Goal: Information Seeking & Learning: Check status

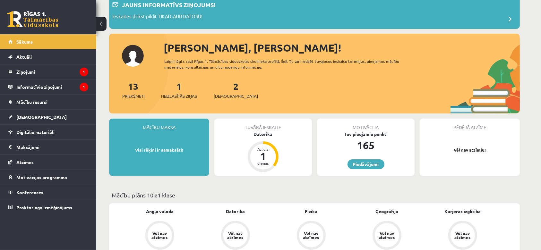
scroll to position [41, 0]
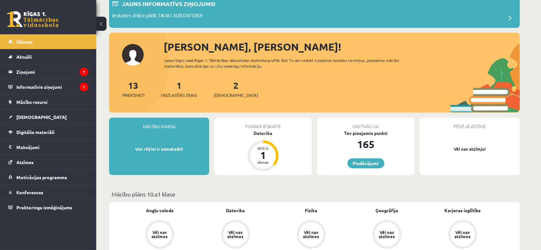
click at [255, 209] on div "Datorika Vēl nav atzīmes" at bounding box center [236, 228] width 76 height 43
click at [64, 89] on legend "Informatīvie ziņojumi 1" at bounding box center [52, 87] width 72 height 15
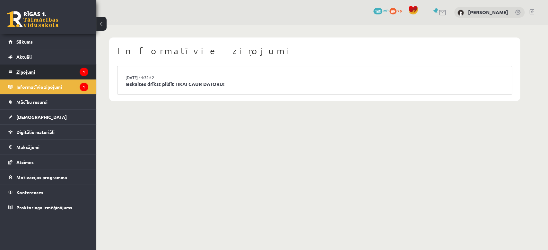
click at [38, 77] on legend "Ziņojumi 1" at bounding box center [52, 71] width 72 height 15
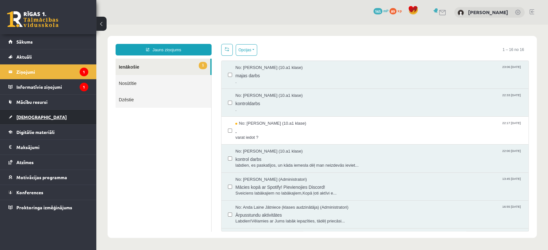
click at [26, 117] on span "[DEMOGRAPHIC_DATA]" at bounding box center [41, 117] width 50 height 6
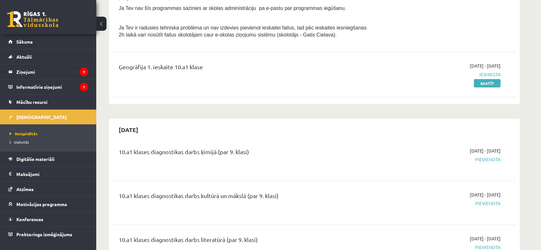
scroll to position [235, 0]
drag, startPoint x: 456, startPoint y: 165, endPoint x: 450, endPoint y: 174, distance: 10.7
click at [450, 174] on div "10.a1 klases diagnostikas darbs ķīmijā (par 9. klasi) [DATE] - [DATE] [GEOGRAPH…" at bounding box center [314, 159] width 404 height 36
